Goal: Task Accomplishment & Management: Complete application form

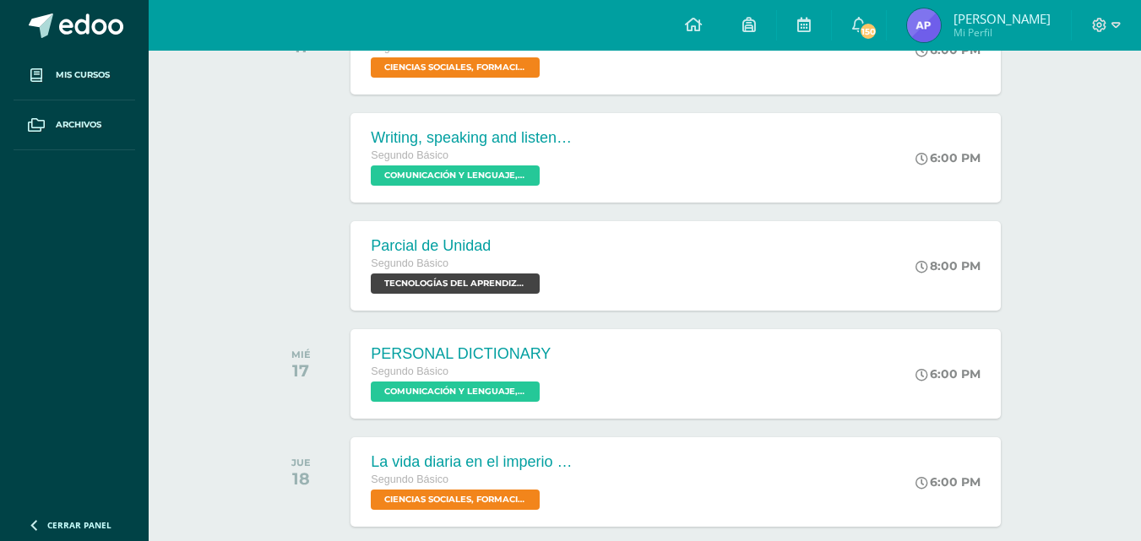
scroll to position [343, 0]
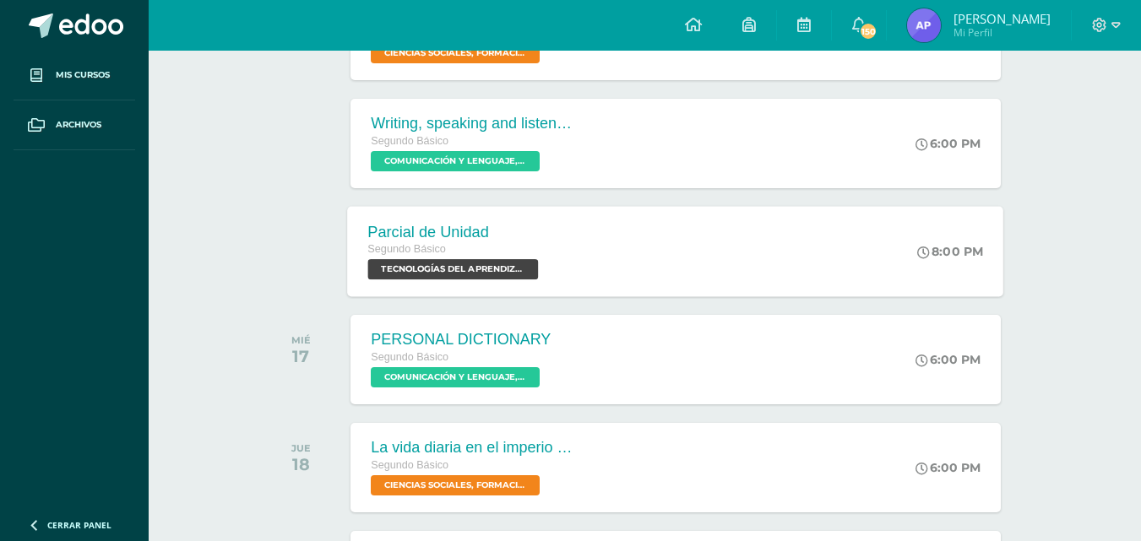
click at [486, 267] on span "TECNOLOGÍAS DEL APRENDIZAJE Y LA COMUNICACIÓN 'Sección B'" at bounding box center [453, 269] width 171 height 20
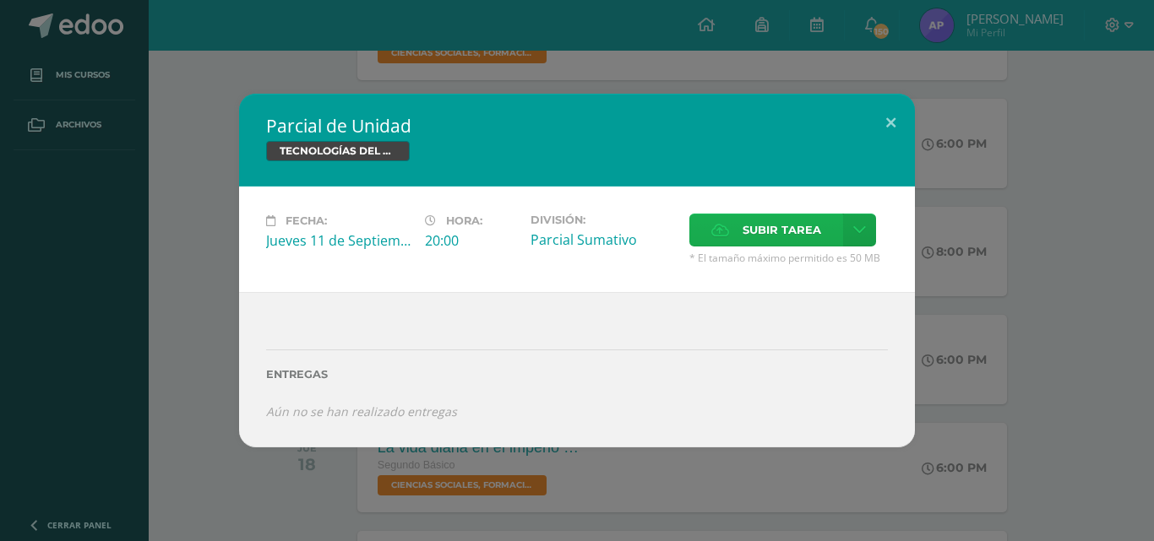
click at [797, 231] on span "Subir tarea" at bounding box center [781, 230] width 79 height 31
click at [0, 0] on input "Subir tarea" at bounding box center [0, 0] width 0 height 0
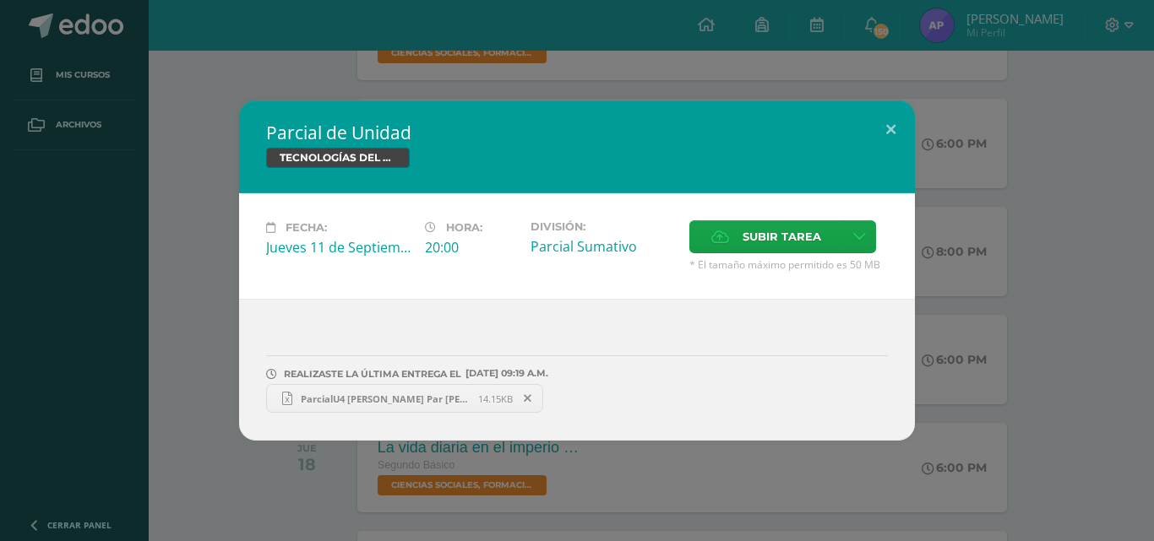
click at [326, 401] on span "ParcialU4 [PERSON_NAME] Par [PERSON_NAME].xlsx" at bounding box center [385, 399] width 186 height 13
click at [822, 237] on label "Subir tarea" at bounding box center [766, 236] width 154 height 33
click at [0, 0] on input "Subir tarea" at bounding box center [0, 0] width 0 height 0
click at [472, 390] on link "ParcialU4 [PERSON_NAME] Par [PERSON_NAME].xlsx 14.15KB" at bounding box center [404, 398] width 277 height 29
click at [528, 394] on icon at bounding box center [528, 399] width 8 height 12
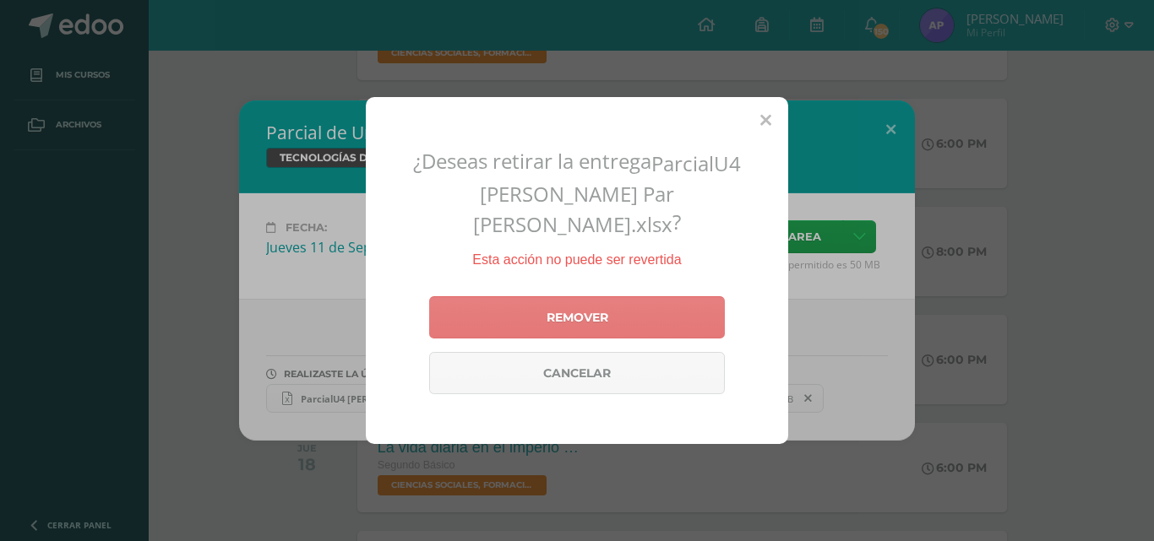
click at [692, 296] on link "Remover" at bounding box center [577, 317] width 296 height 42
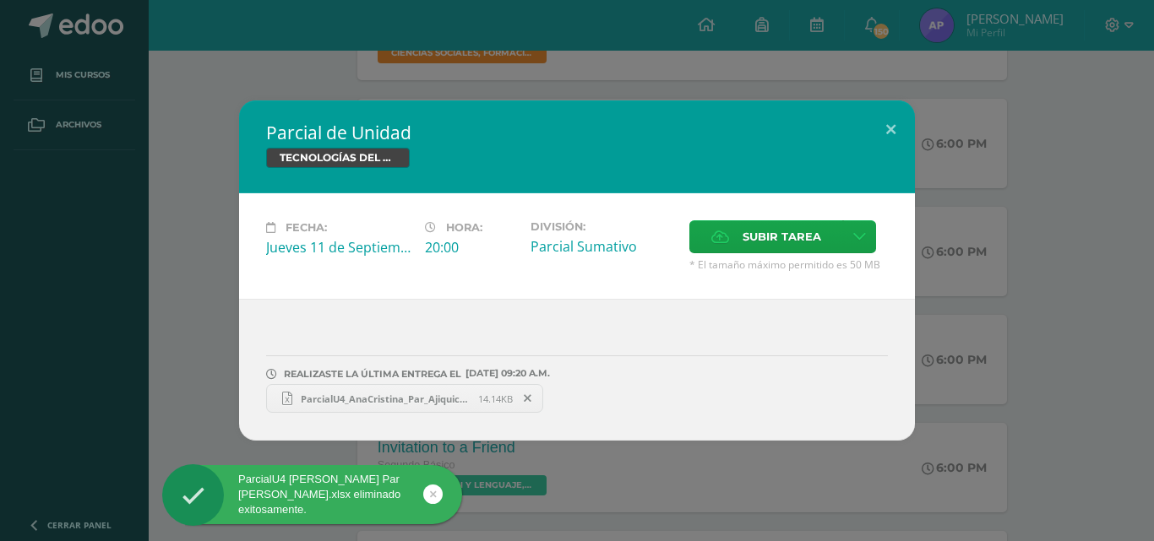
click at [394, 396] on span "ParcialU4_AnaCristina_Par_Ajiquichí.xlsx" at bounding box center [385, 399] width 186 height 13
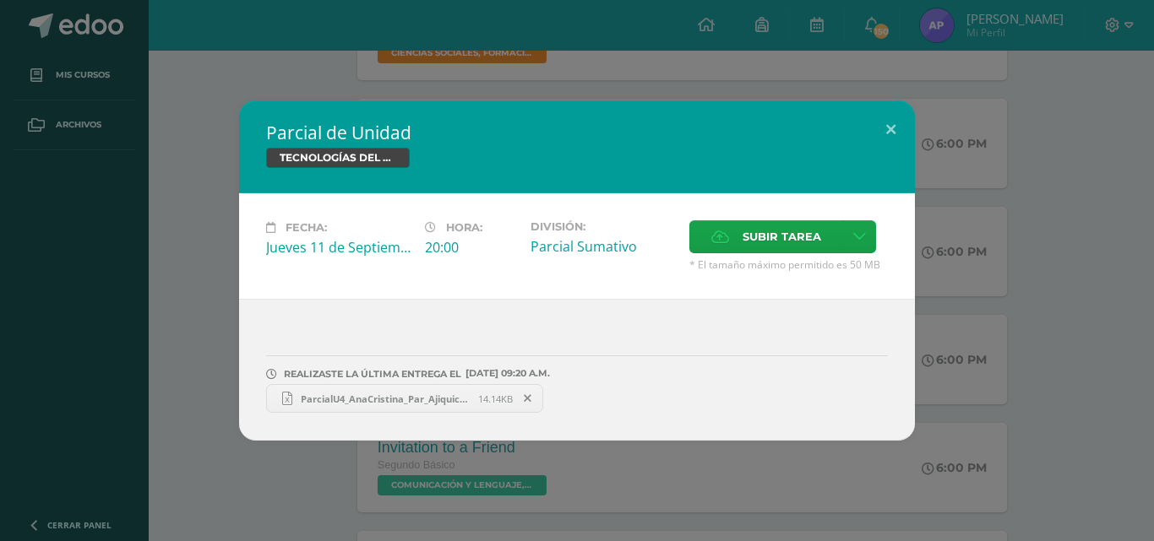
click at [399, 410] on link "ParcialU4_AnaCristina_Par_Ajiquichí.xlsx 14.14KB" at bounding box center [404, 398] width 277 height 29
click at [893, 117] on button at bounding box center [891, 129] width 48 height 57
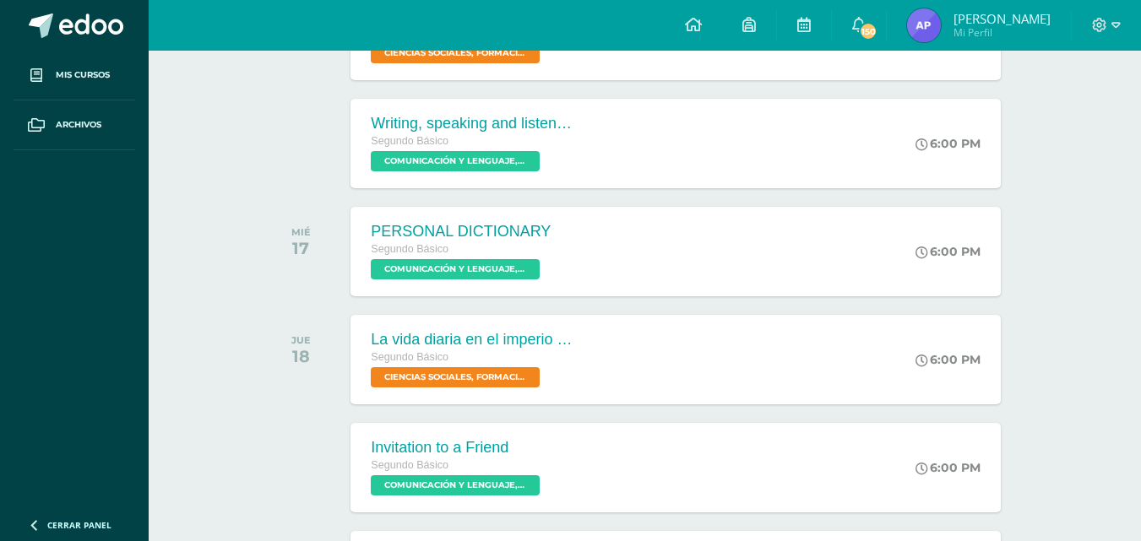
click at [1120, 29] on div at bounding box center [1106, 25] width 69 height 51
click at [1118, 21] on icon at bounding box center [1115, 25] width 9 height 15
click at [1082, 114] on span "Cerrar sesión" at bounding box center [1062, 115] width 76 height 16
